Goal: Information Seeking & Learning: Learn about a topic

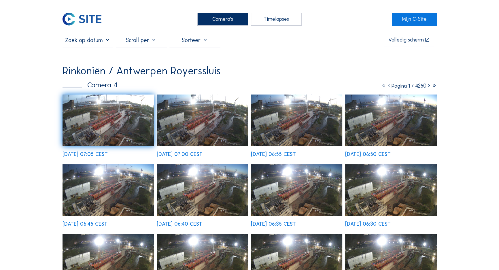
click at [229, 20] on div "Camera's" at bounding box center [222, 19] width 51 height 13
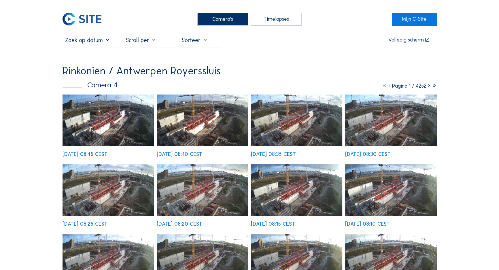
click at [217, 18] on div "Camera's" at bounding box center [222, 19] width 51 height 13
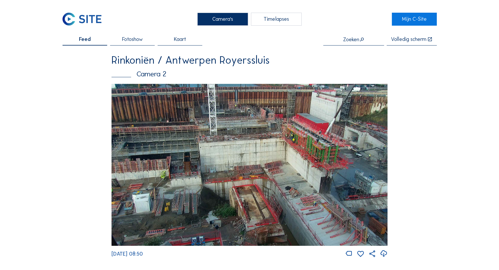
click at [313, 102] on img at bounding box center [249, 165] width 276 height 162
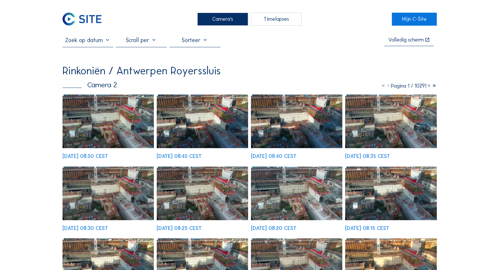
click at [104, 153] on div "Mo 15 Sep 2025 08:50 CEST" at bounding box center [84, 155] width 45 height 5
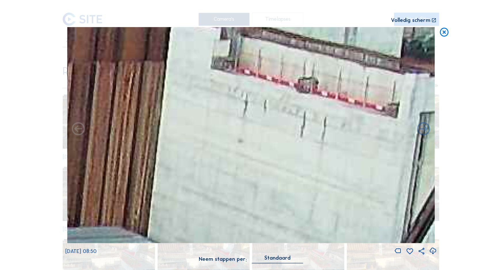
drag, startPoint x: 298, startPoint y: 86, endPoint x: 302, endPoint y: 132, distance: 46.2
click at [302, 132] on img at bounding box center [251, 135] width 368 height 216
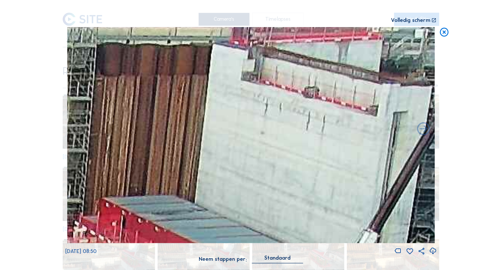
click at [446, 36] on icon at bounding box center [445, 32] width 11 height 11
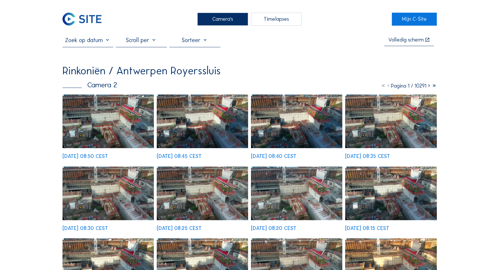
click at [212, 14] on div "Camera's" at bounding box center [222, 19] width 51 height 13
